Goal: Browse casually

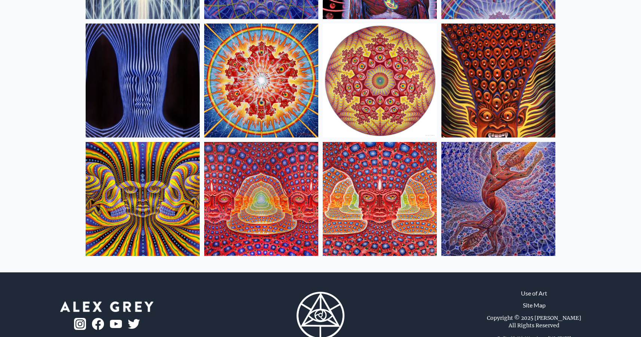
scroll to position [318, 0]
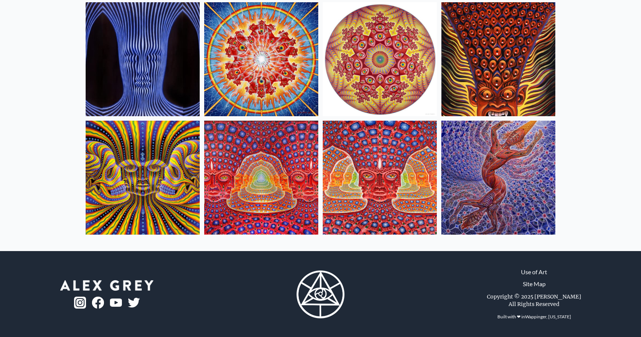
click at [294, 194] on img at bounding box center [261, 178] width 114 height 114
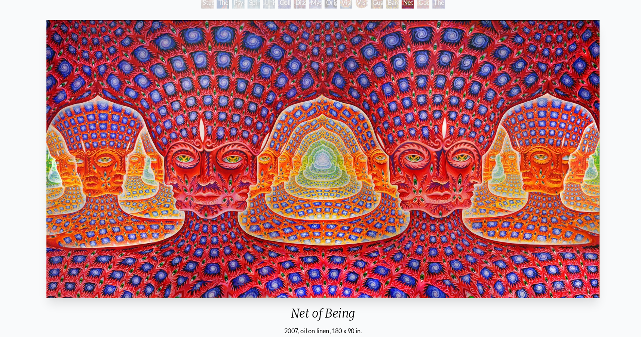
scroll to position [48, 0]
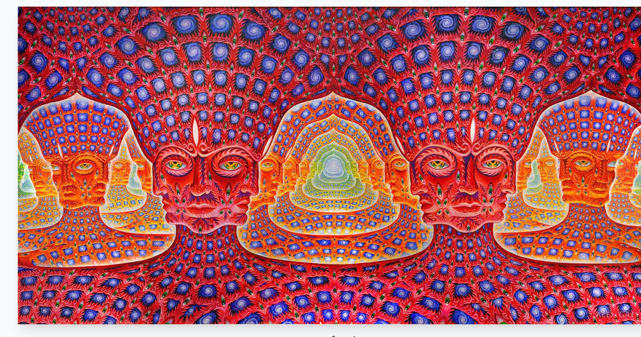
click at [244, 113] on img "14 / 16" at bounding box center [320, 158] width 537 height 270
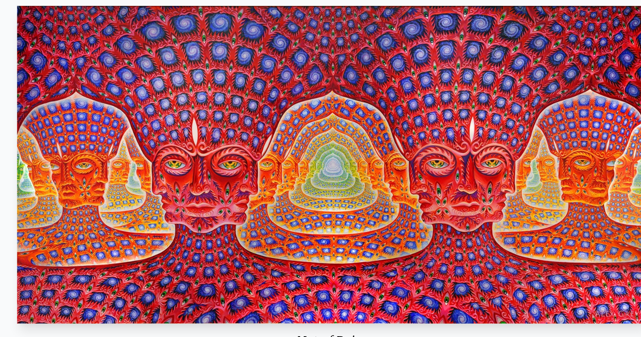
scroll to position [19, 0]
